Goal: Task Accomplishment & Management: Manage account settings

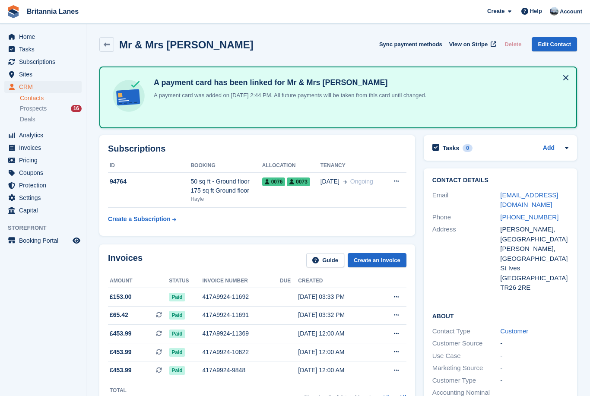
click at [50, 62] on span "Subscriptions" at bounding box center [45, 62] width 52 height 12
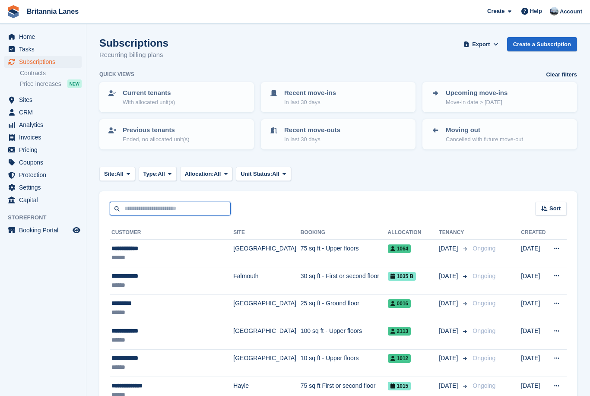
click at [159, 202] on input "text" at bounding box center [170, 209] width 121 height 14
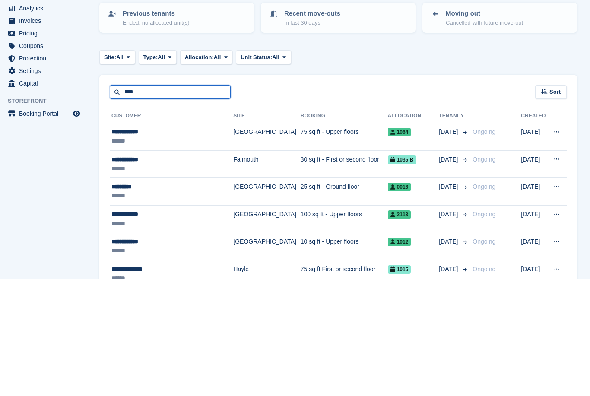
type input "****"
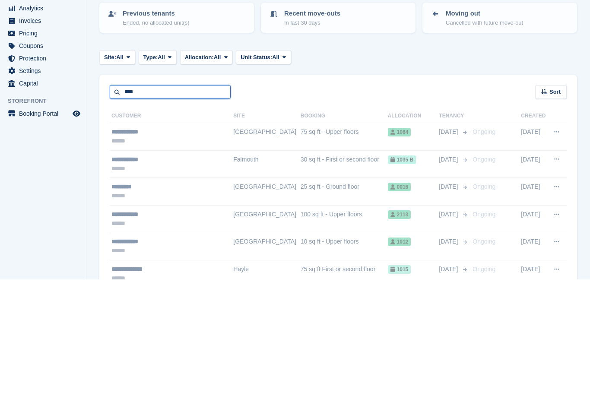
scroll to position [28, 0]
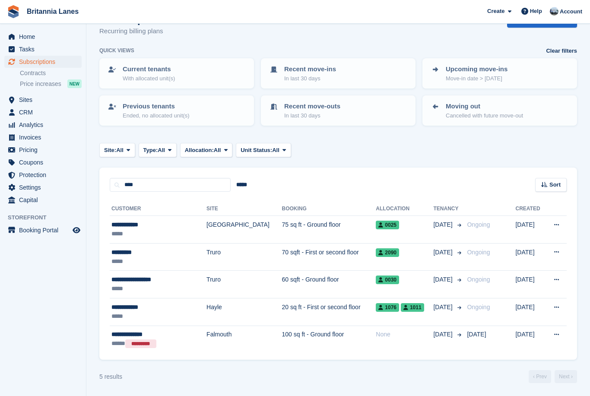
click at [167, 303] on div "**********" at bounding box center [150, 307] width 79 height 9
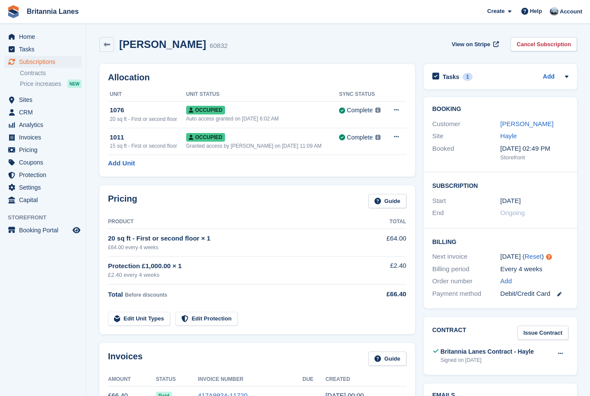
click at [395, 116] on button at bounding box center [397, 110] width 16 height 13
click at [363, 159] on p "Deallocate" at bounding box center [362, 156] width 75 height 11
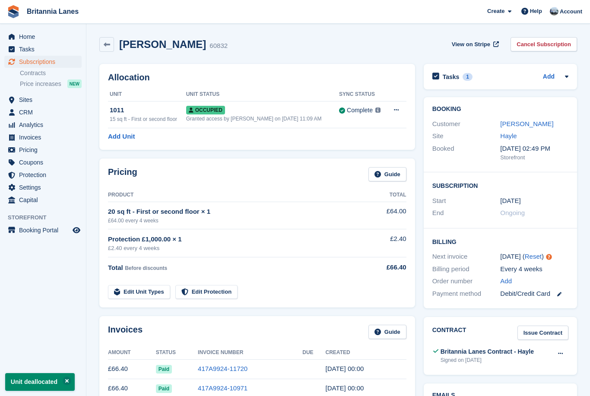
click at [152, 289] on link "Edit Unit Types" at bounding box center [139, 292] width 62 height 14
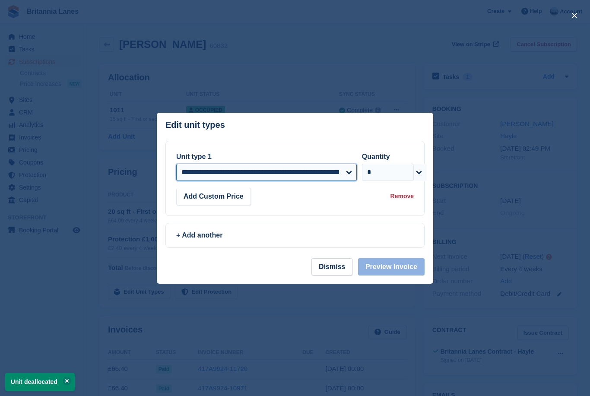
click at [349, 173] on select "**********" at bounding box center [266, 172] width 181 height 17
select select "*****"
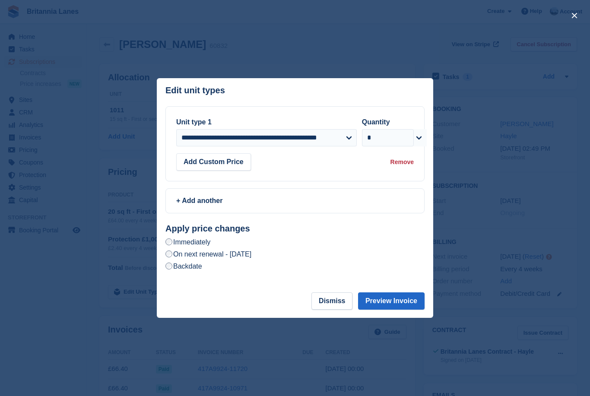
click at [191, 268] on label "Backdate" at bounding box center [184, 266] width 37 height 9
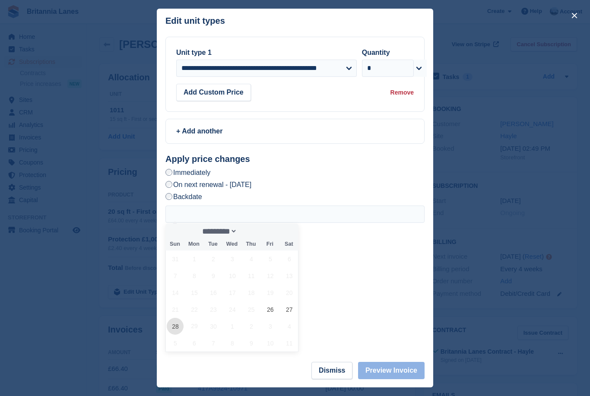
click at [175, 318] on span "28" at bounding box center [175, 326] width 17 height 17
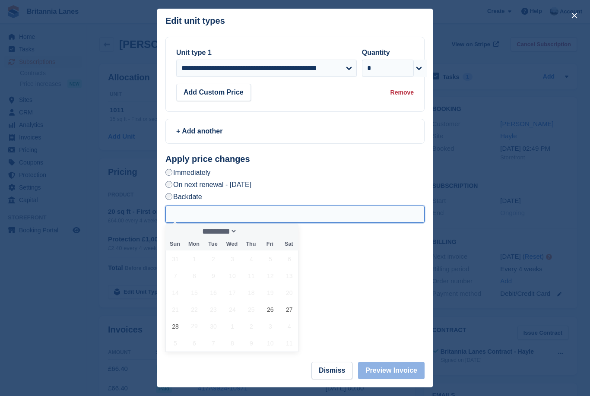
type input "**********"
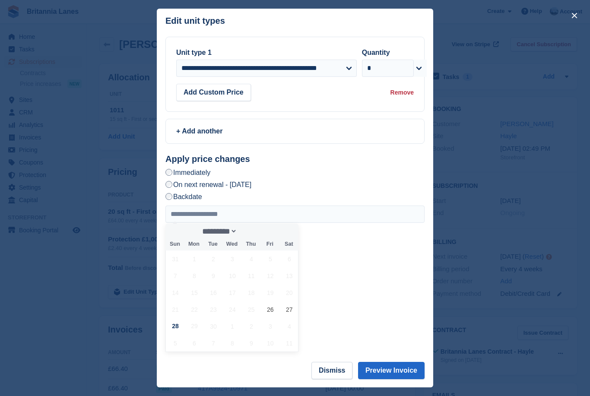
click at [404, 372] on button "Preview Invoice" at bounding box center [391, 370] width 67 height 17
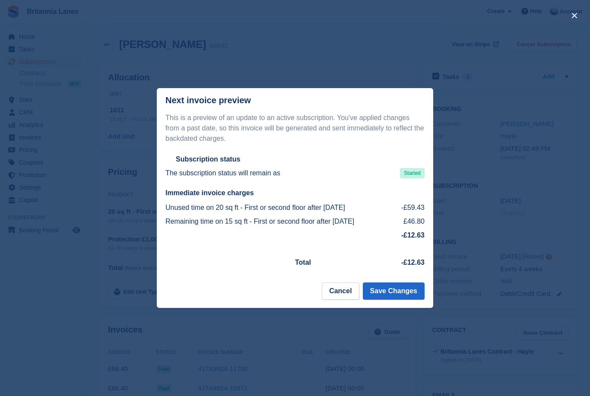
click at [404, 292] on button "Save Changes" at bounding box center [394, 291] width 62 height 17
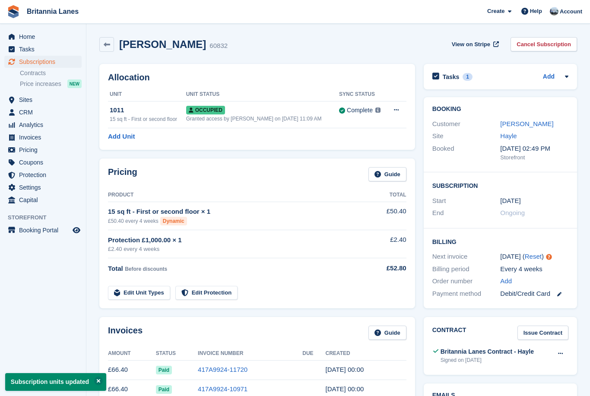
click at [23, 36] on span "Home" at bounding box center [45, 37] width 52 height 12
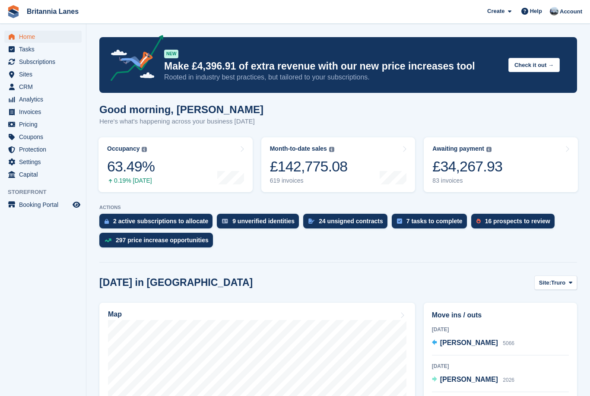
click at [52, 66] on span "Subscriptions" at bounding box center [45, 62] width 52 height 12
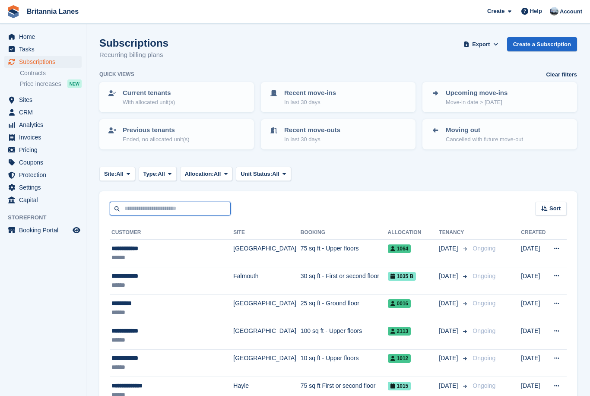
click at [153, 204] on input "text" at bounding box center [170, 209] width 121 height 14
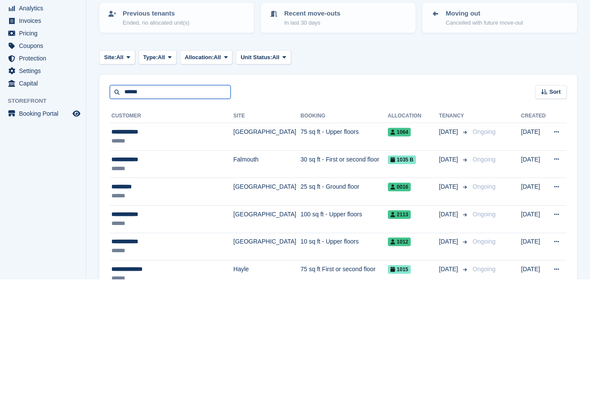
type input "******"
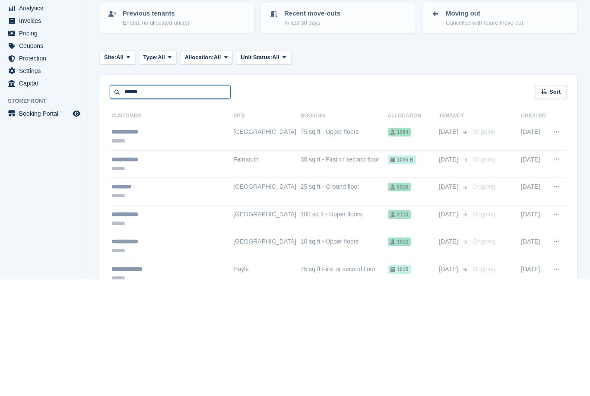
scroll to position [28, 0]
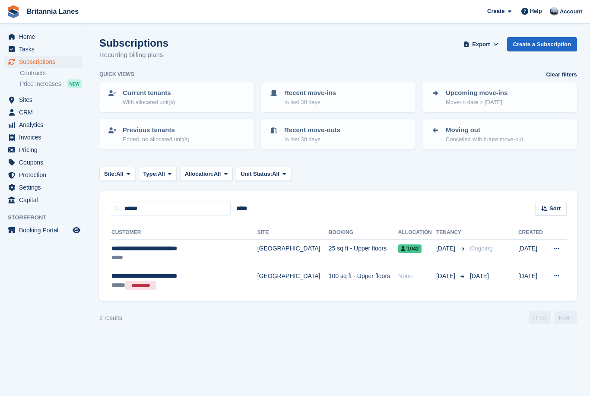
click at [25, 41] on span "Home" at bounding box center [45, 37] width 52 height 12
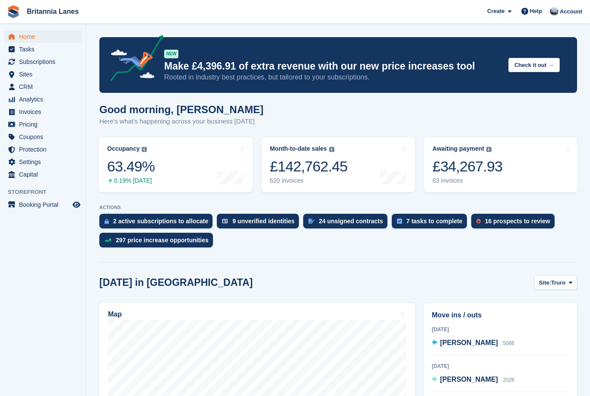
click at [338, 225] on div "24 unsigned contracts" at bounding box center [351, 221] width 64 height 7
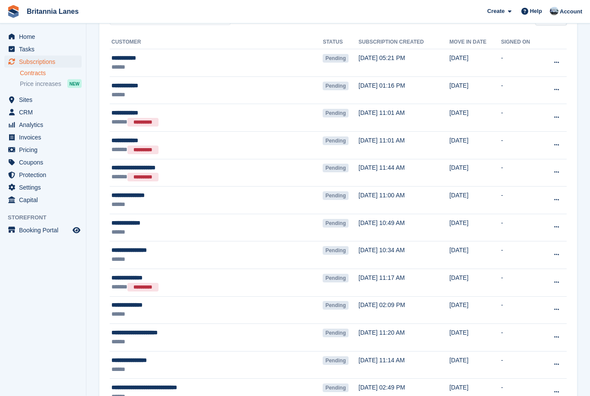
scroll to position [85, 0]
click at [560, 172] on button at bounding box center [557, 172] width 16 height 13
click at [519, 215] on p "Void contract" at bounding box center [523, 211] width 75 height 11
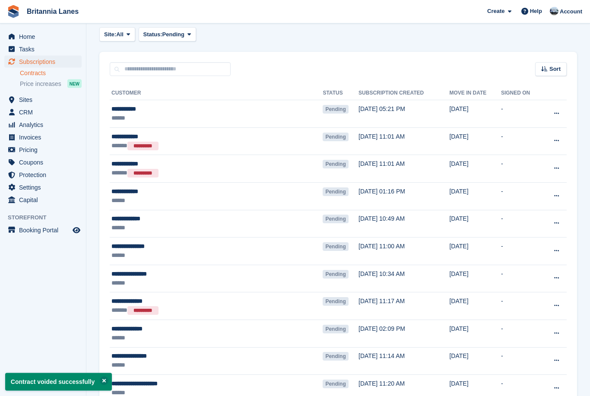
scroll to position [34, 0]
click at [217, 140] on div "**********" at bounding box center [186, 136] width 151 height 9
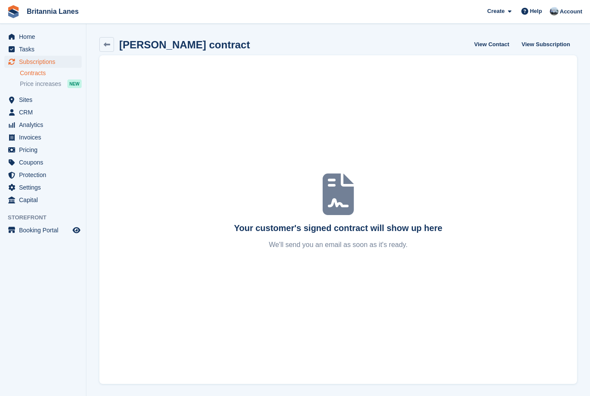
click at [105, 43] on icon at bounding box center [107, 44] width 6 height 6
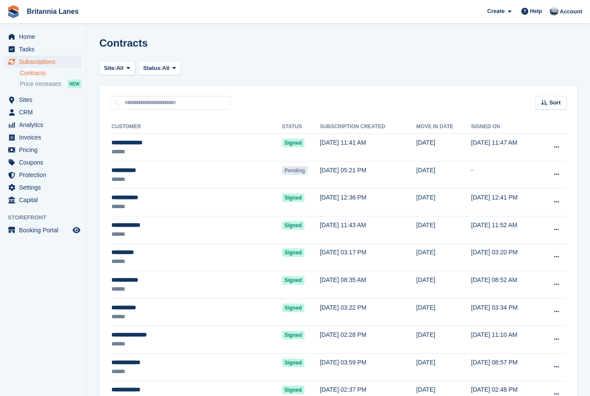
click at [38, 35] on span "Home" at bounding box center [45, 37] width 52 height 12
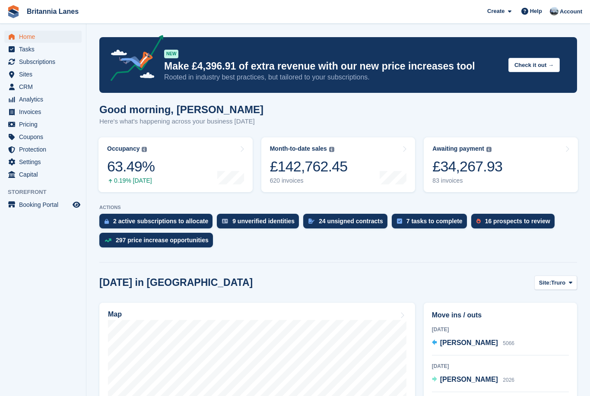
click at [338, 221] on div "24 unsigned contracts" at bounding box center [351, 221] width 64 height 7
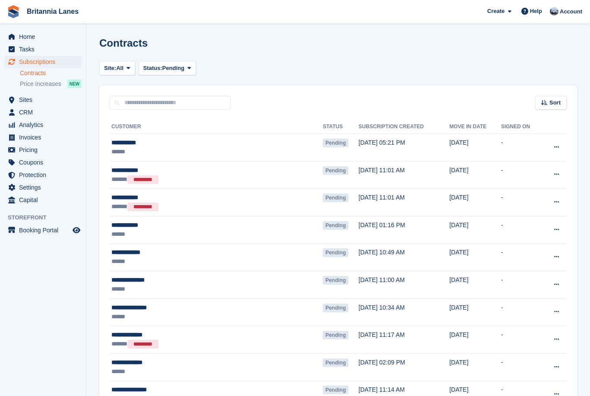
click at [21, 37] on span "Home" at bounding box center [45, 37] width 52 height 12
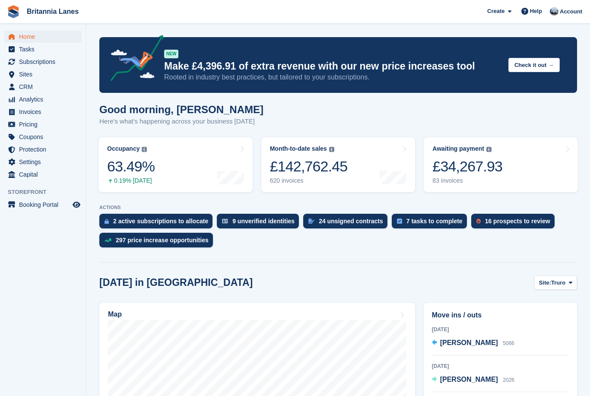
click at [509, 221] on div "16 prospects to review" at bounding box center [517, 221] width 65 height 7
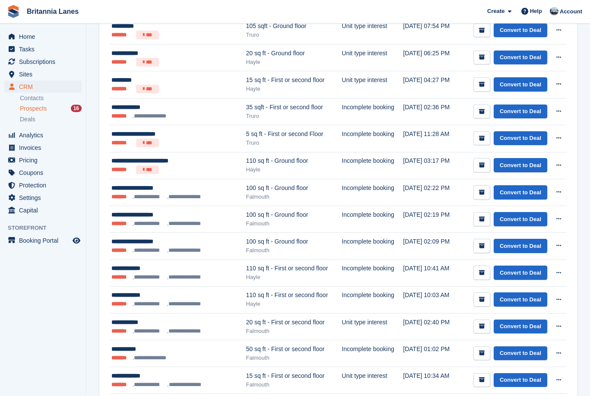
scroll to position [199, 0]
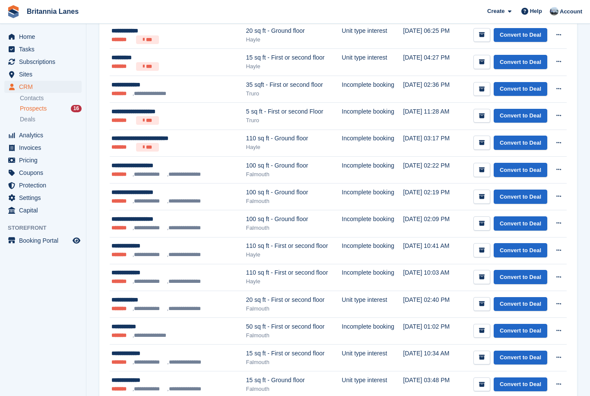
click at [475, 173] on button "submit" at bounding box center [482, 170] width 17 height 14
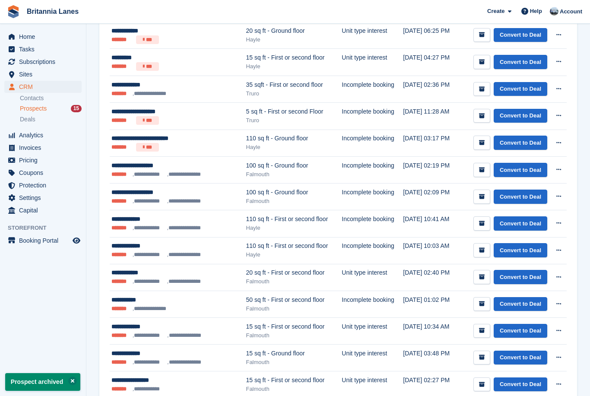
scroll to position [0, 0]
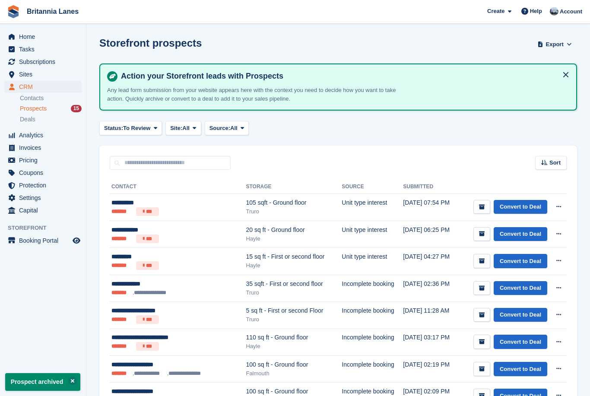
click at [478, 371] on button "submit" at bounding box center [482, 369] width 17 height 14
click at [481, 369] on icon "submit" at bounding box center [482, 369] width 6 height 6
click at [481, 396] on button "submit" at bounding box center [482, 396] width 17 height 14
click at [481, 369] on icon "submit" at bounding box center [482, 369] width 6 height 6
click at [481, 370] on icon "submit" at bounding box center [482, 369] width 6 height 6
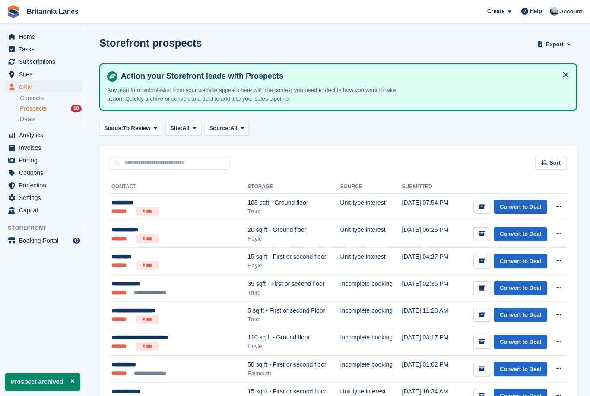
click at [479, 369] on icon "submit" at bounding box center [482, 369] width 6 height 6
click at [479, 342] on icon "submit" at bounding box center [482, 342] width 6 height 6
click at [478, 318] on button "submit" at bounding box center [482, 315] width 17 height 14
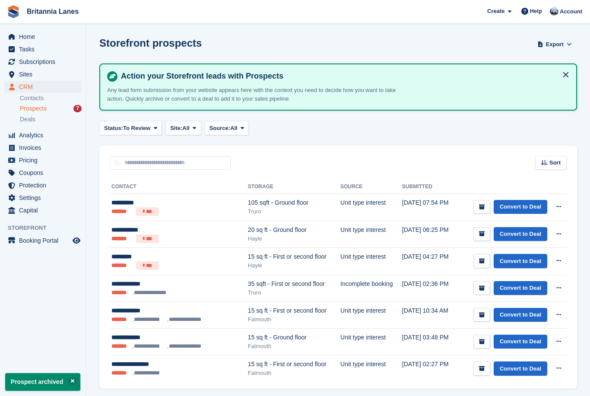
click at [479, 290] on icon "submit" at bounding box center [482, 289] width 6 height 6
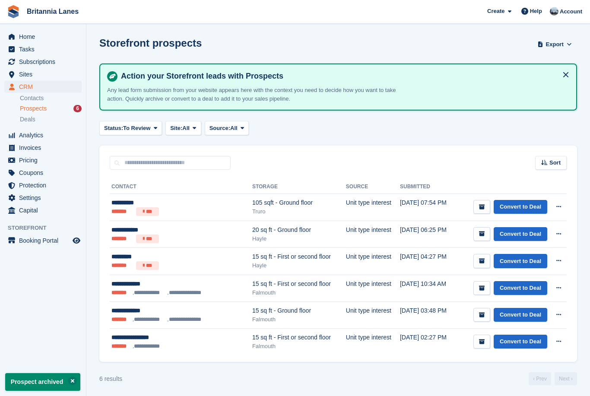
click at [481, 315] on icon "submit" at bounding box center [482, 315] width 6 height 6
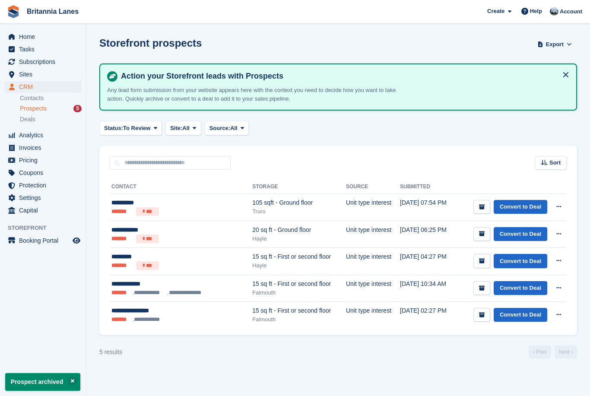
click at [479, 288] on icon "submit" at bounding box center [482, 289] width 6 height 6
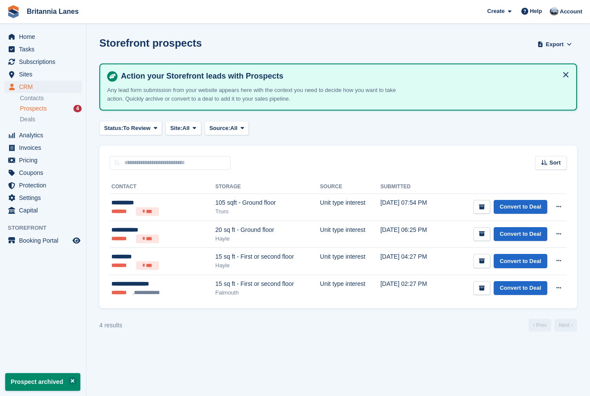
click at [28, 33] on span "Home" at bounding box center [45, 37] width 52 height 12
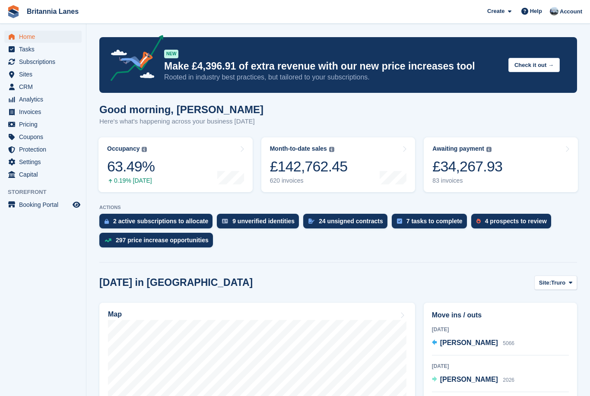
click at [49, 5] on link "Britannia Lanes" at bounding box center [52, 11] width 59 height 14
